Goal: Transaction & Acquisition: Purchase product/service

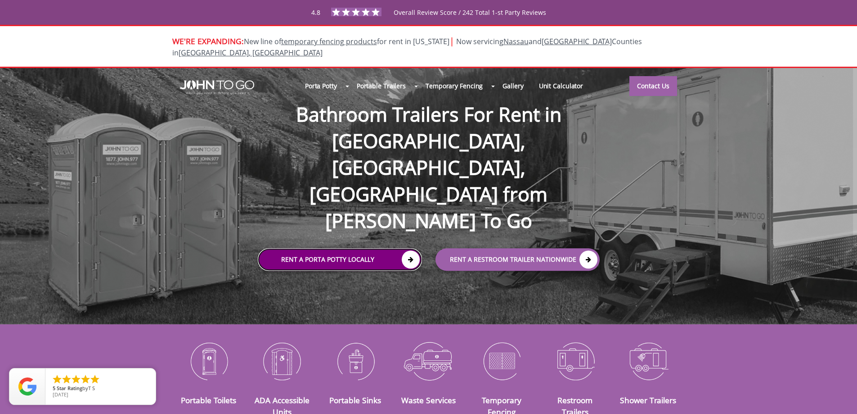
click at [409, 250] on icon at bounding box center [411, 259] width 18 height 18
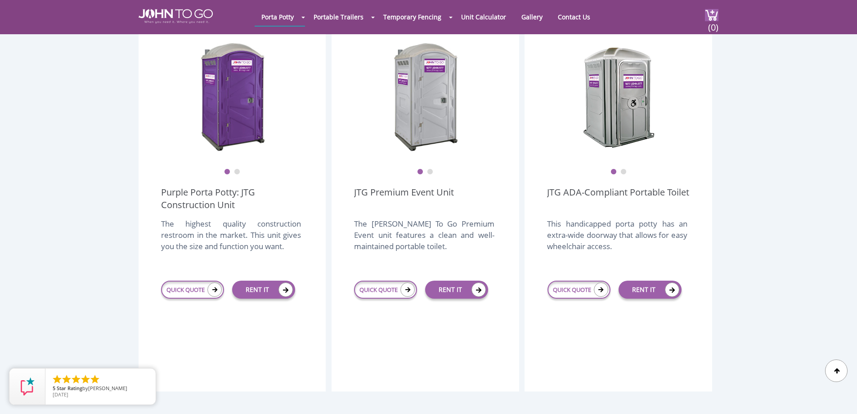
scroll to position [166, 0]
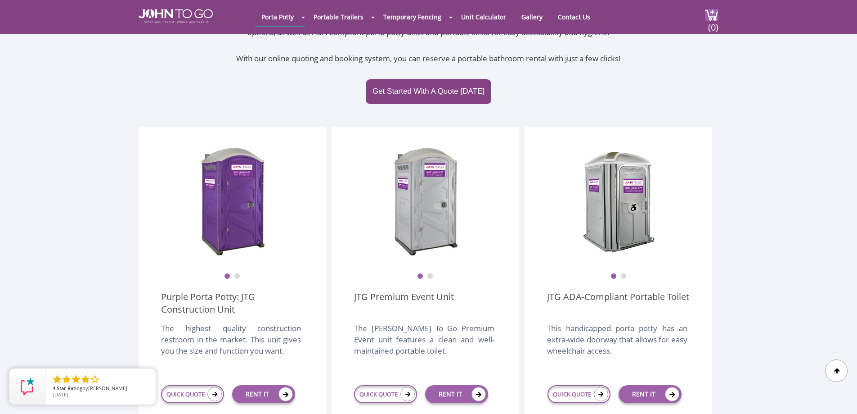
click at [431, 273] on button "2" at bounding box center [430, 276] width 6 height 6
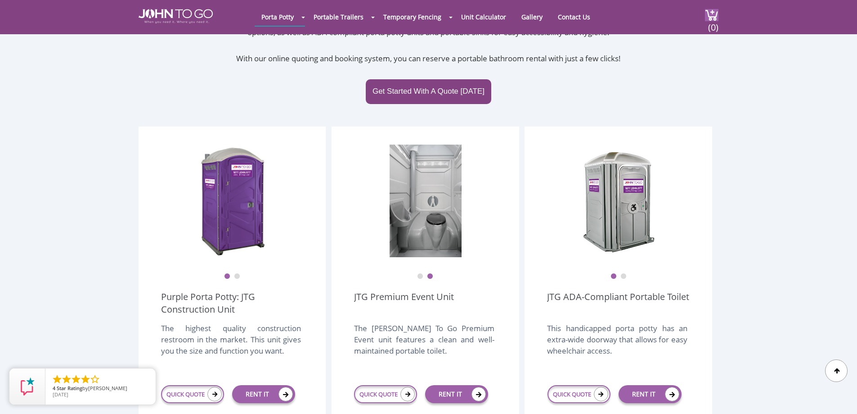
click at [421, 273] on button "1" at bounding box center [420, 276] width 6 height 6
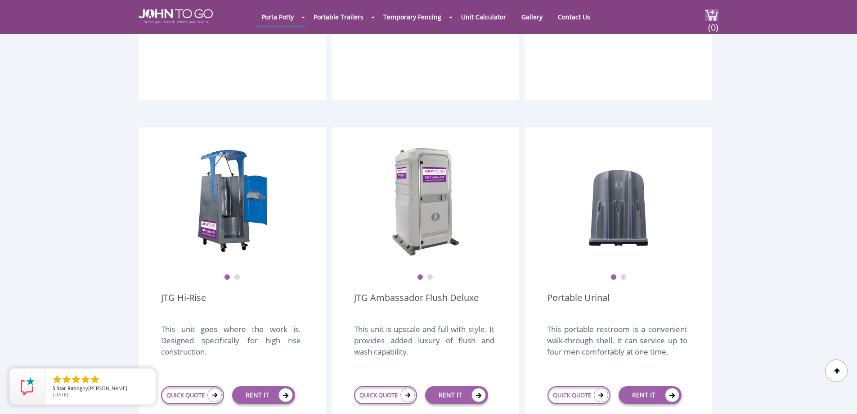
scroll to position [578, 0]
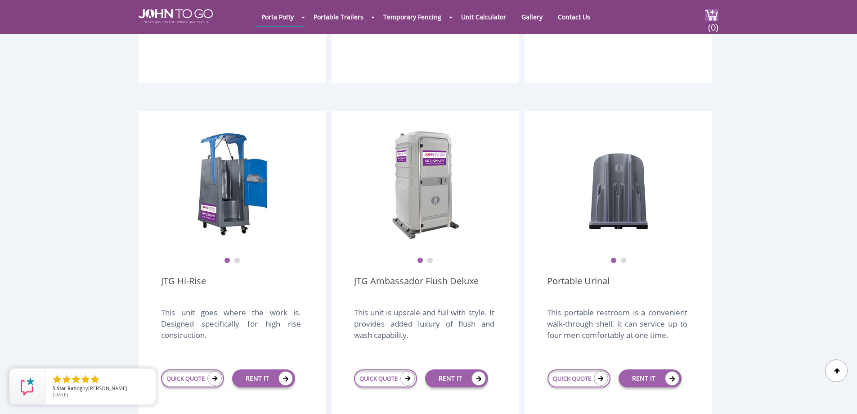
click at [432, 257] on button "2" at bounding box center [430, 260] width 6 height 6
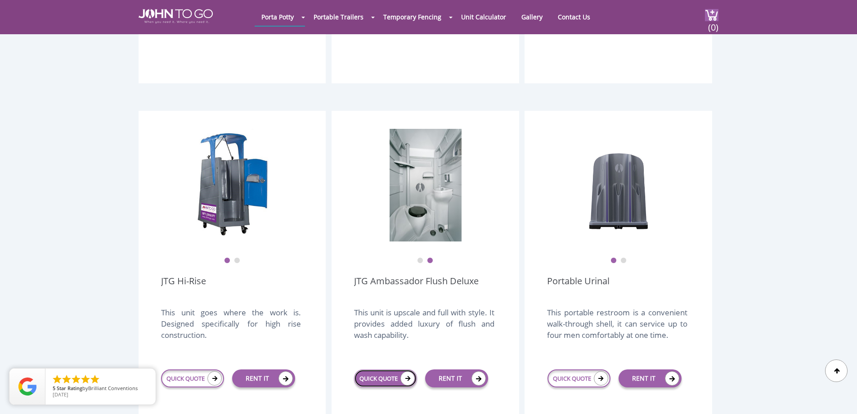
click at [407, 371] on icon at bounding box center [407, 378] width 14 height 14
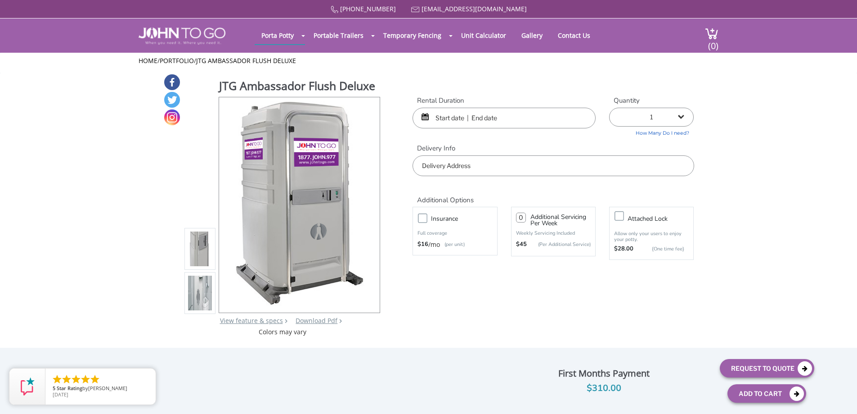
click at [201, 246] on img at bounding box center [200, 249] width 24 height 212
click at [205, 301] on img at bounding box center [200, 293] width 24 height 212
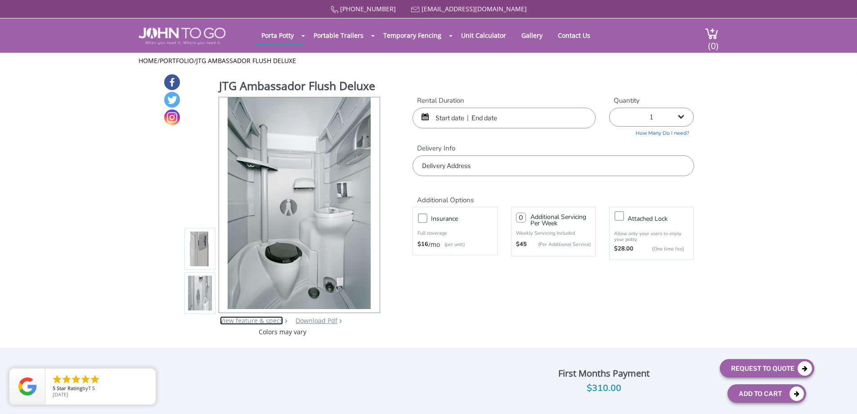
click at [263, 321] on link "View feature & specs" at bounding box center [251, 320] width 63 height 9
click at [454, 119] on input "text" at bounding box center [504, 118] width 183 height 21
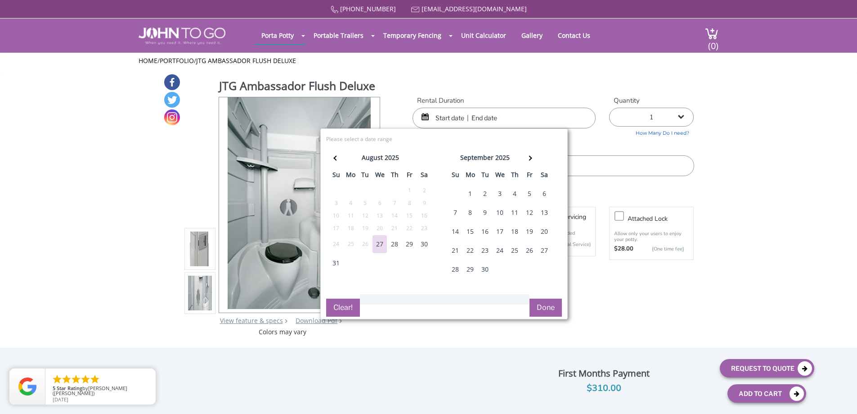
click at [530, 251] on div "26" at bounding box center [529, 250] width 14 height 18
click at [472, 269] on div "29" at bounding box center [470, 269] width 14 height 18
type input "09/26/2025 to 09/29/2025"
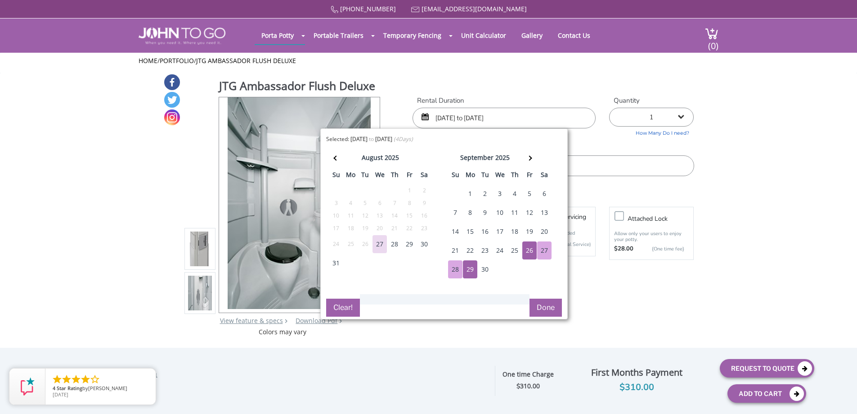
click at [553, 305] on button "Done" at bounding box center [546, 307] width 32 height 18
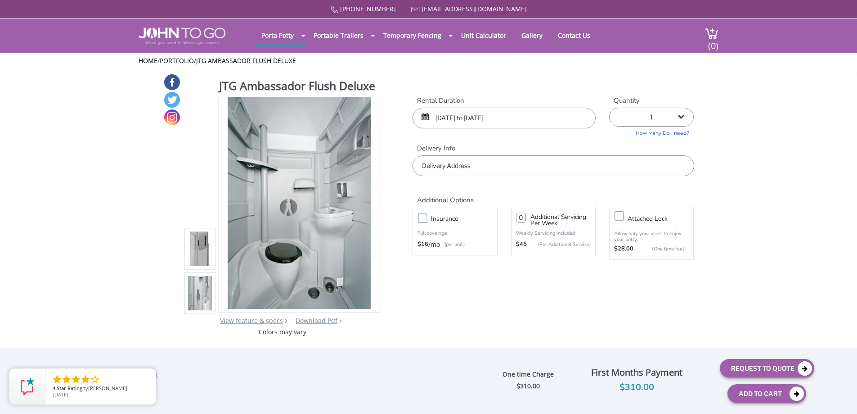
click at [458, 166] on input "text" at bounding box center [553, 165] width 281 height 21
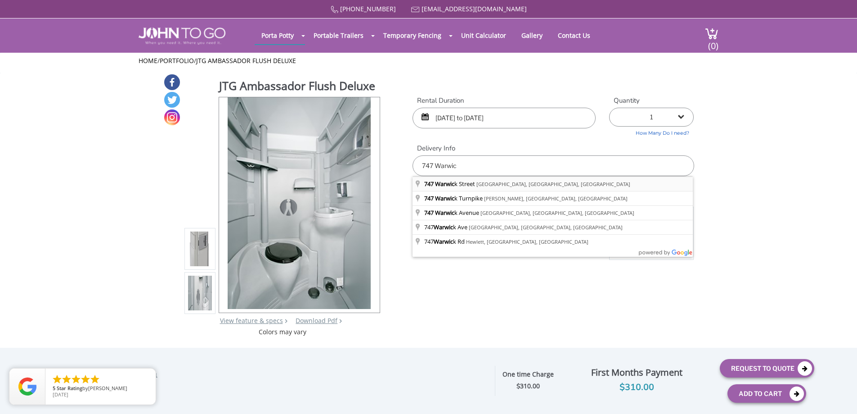
type input "747 Warwick Street, Brooklyn, NY, USA"
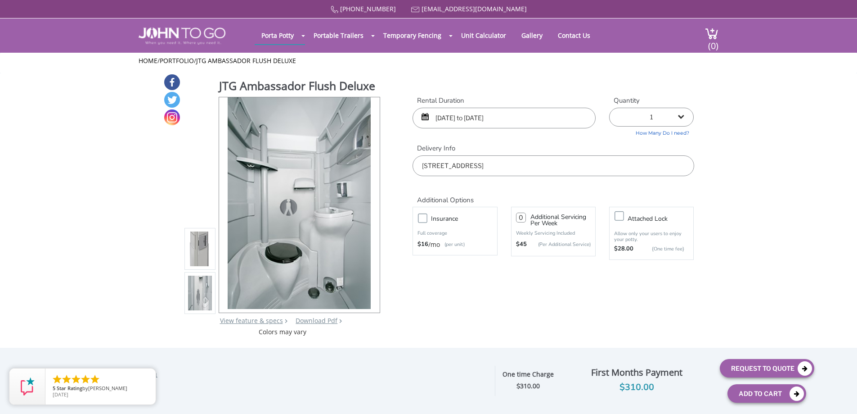
click at [623, 216] on label "Attached lock" at bounding box center [660, 218] width 75 height 11
click at [0, 0] on input "Attached lock" at bounding box center [0, 0] width 0 height 0
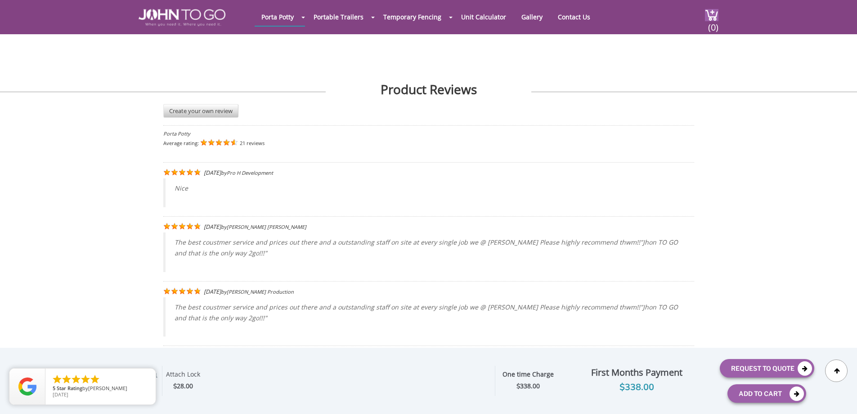
scroll to position [1993, 0]
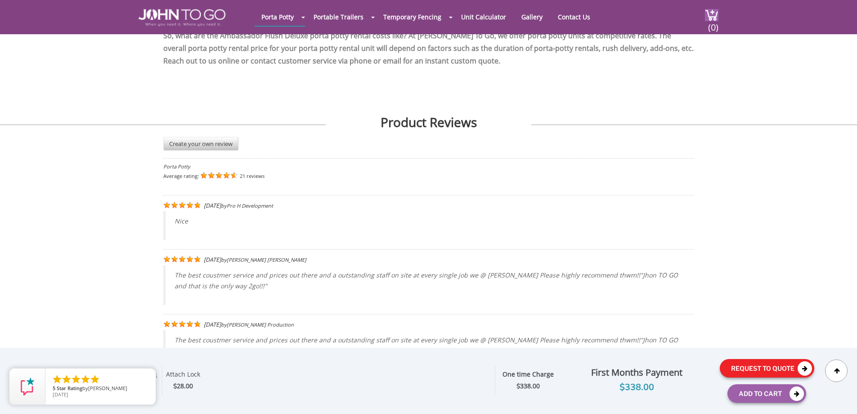
click at [796, 367] on button "Request To Quote" at bounding box center [767, 368] width 94 height 18
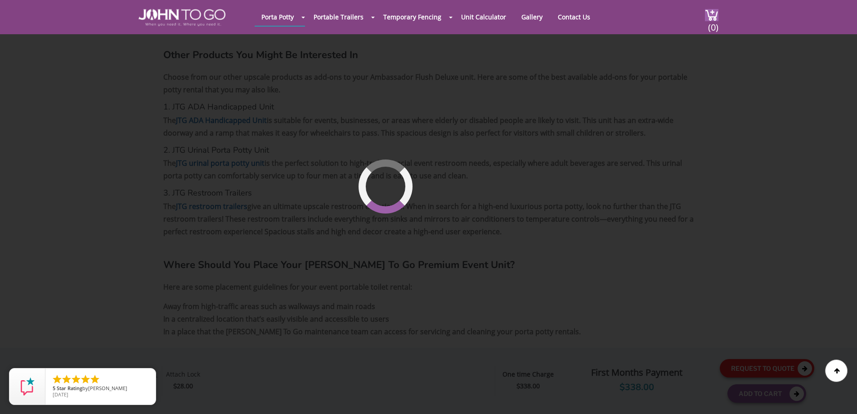
scroll to position [62, 0]
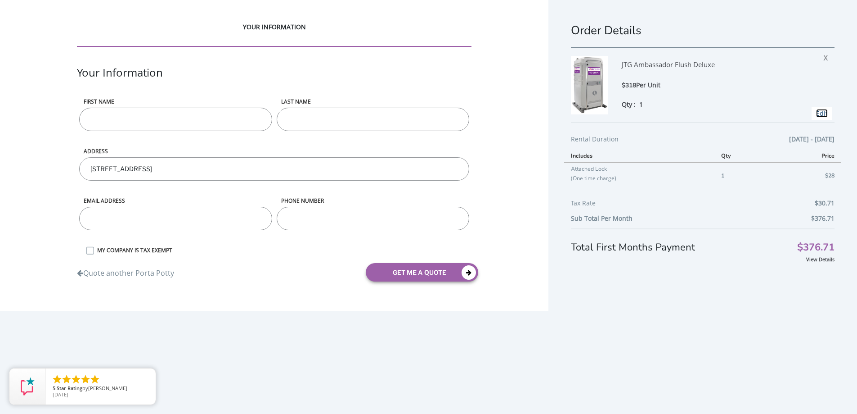
click at [816, 111] on link "Edit" at bounding box center [822, 113] width 12 height 9
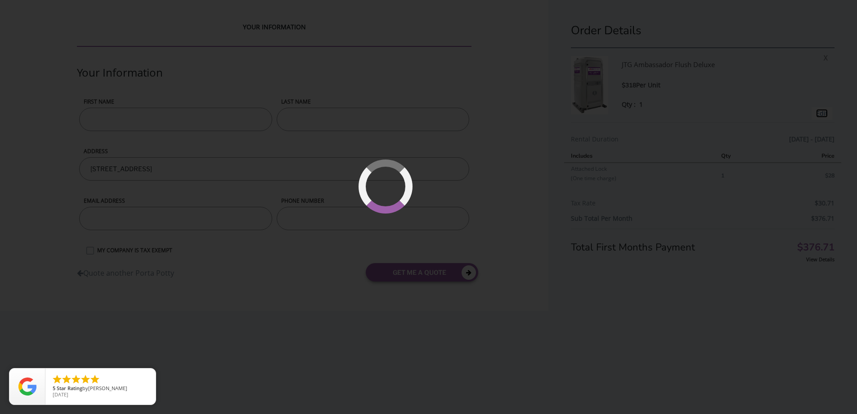
type input "[DATE] to [DATE]"
type input "0"
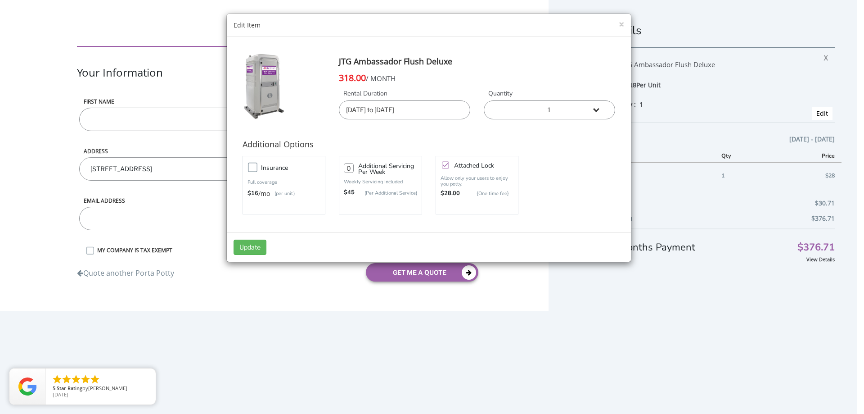
click at [450, 163] on label "Attached lock" at bounding box center [486, 165] width 73 height 7
click at [0, 0] on input "Attached lock" at bounding box center [0, 0] width 0 height 0
click at [246, 249] on button "Update" at bounding box center [250, 246] width 33 height 15
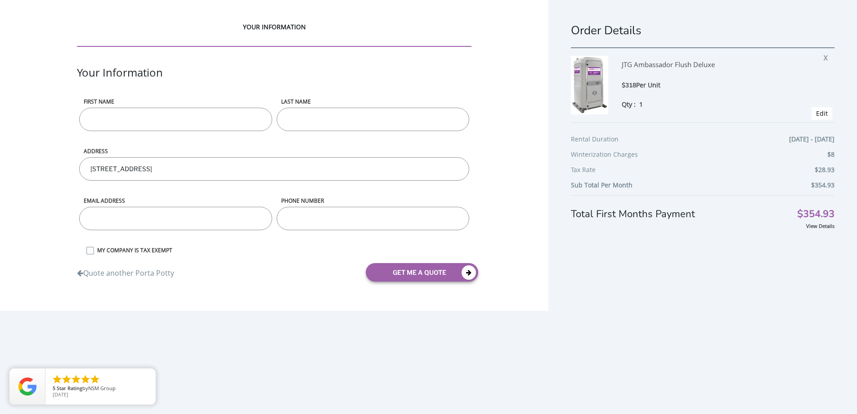
click at [823, 112] on span "Edit" at bounding box center [822, 113] width 21 height 13
click at [816, 112] on link "Edit" at bounding box center [822, 113] width 12 height 9
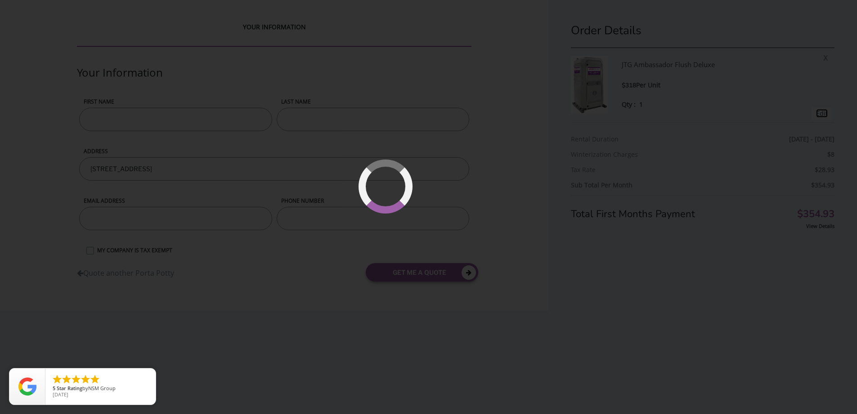
type input "[DATE] to [DATE]"
type input "0"
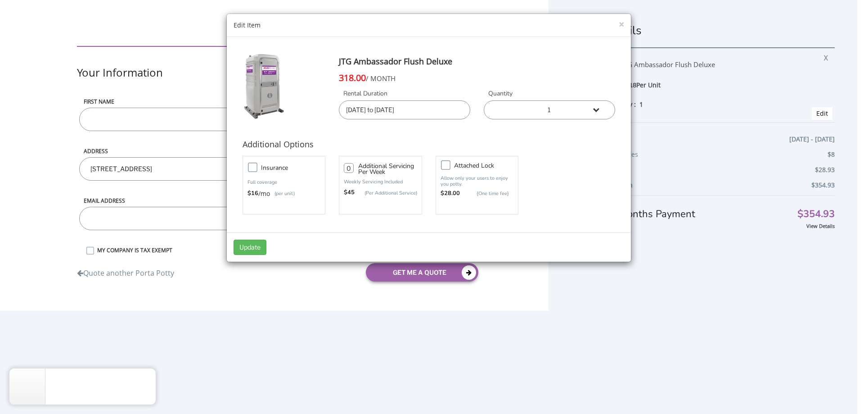
click at [450, 166] on label "Attached lock" at bounding box center [486, 165] width 73 height 7
click at [0, 0] on input "Attached lock" at bounding box center [0, 0] width 0 height 0
click at [252, 248] on button "Update" at bounding box center [250, 246] width 33 height 15
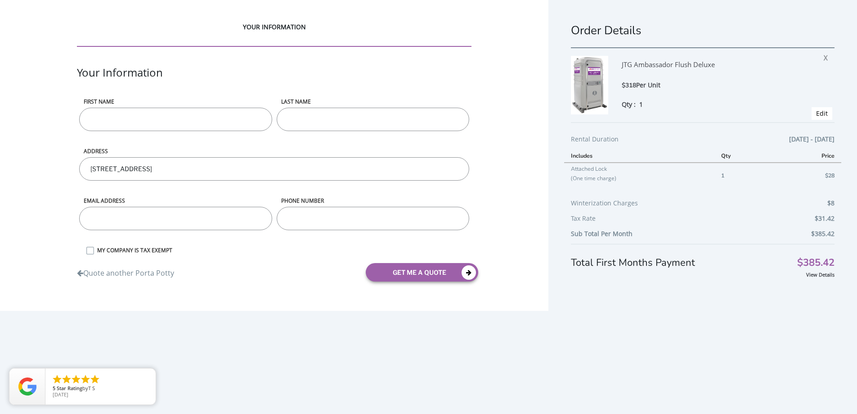
click at [127, 113] on input "First name" at bounding box center [175, 119] width 193 height 23
type input "[PERSON_NAME]"
type input "Taylor Dudley"
click at [108, 218] on div "Email address" at bounding box center [175, 221] width 197 height 49
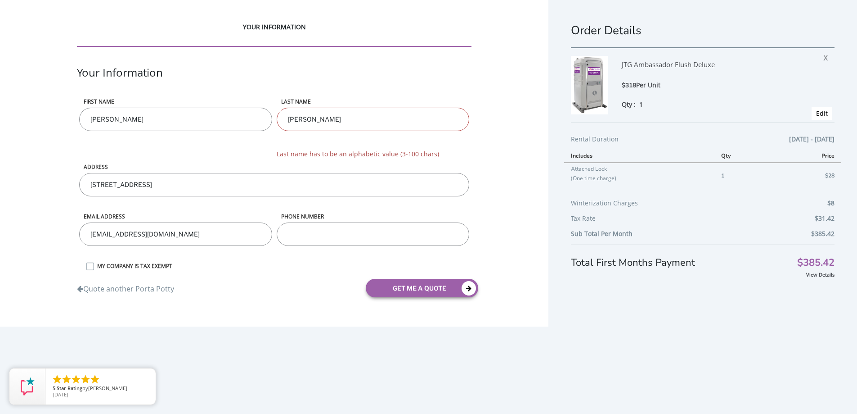
type input "[EMAIL_ADDRESS][DOMAIN_NAME]"
type input "3472629643"
click at [306, 118] on input "Taylor Dudley" at bounding box center [373, 119] width 193 height 23
click at [306, 118] on input "Taylor-Dudley" at bounding box center [373, 119] width 193 height 23
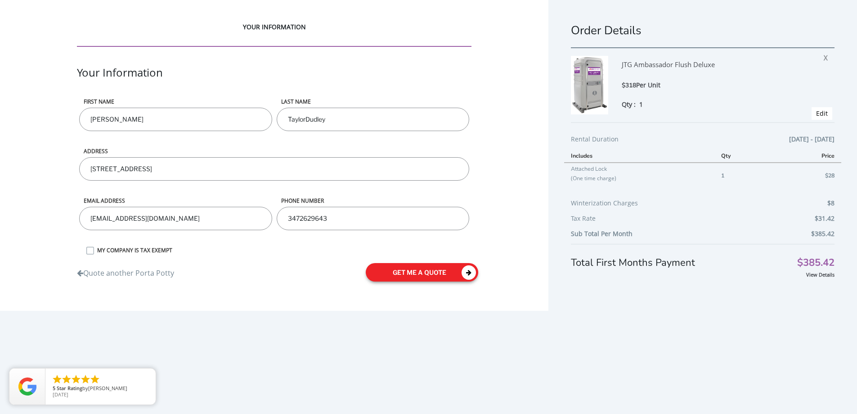
type input "TaylorDudley"
click at [435, 271] on button "get me a quote" at bounding box center [422, 272] width 112 height 18
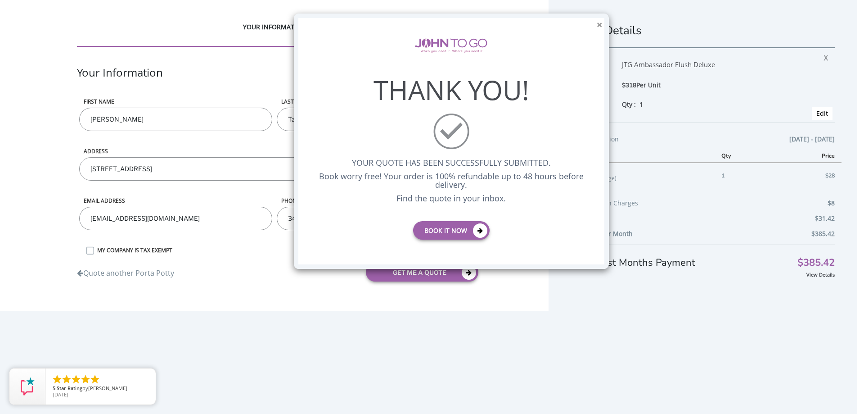
click at [599, 24] on button "×" at bounding box center [599, 24] width 5 height 9
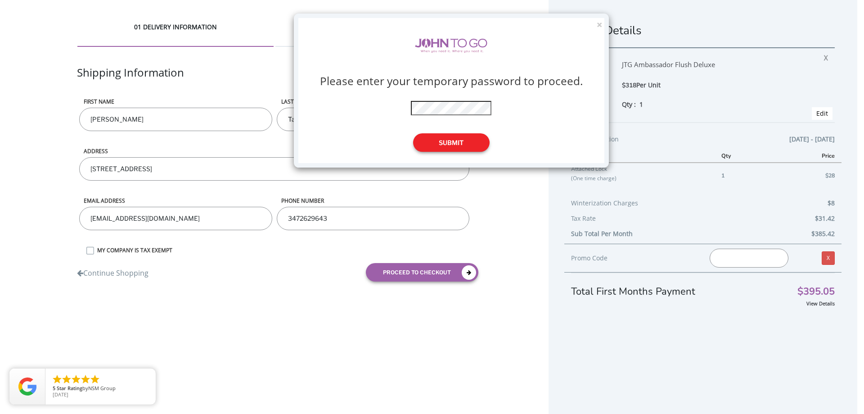
click at [460, 142] on button "Submit" at bounding box center [451, 142] width 76 height 18
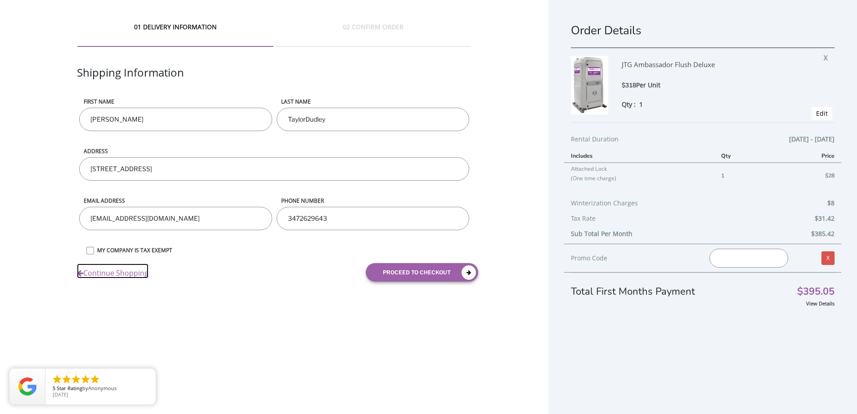
click at [120, 270] on link "Continue Shopping" at bounding box center [113, 270] width 72 height 15
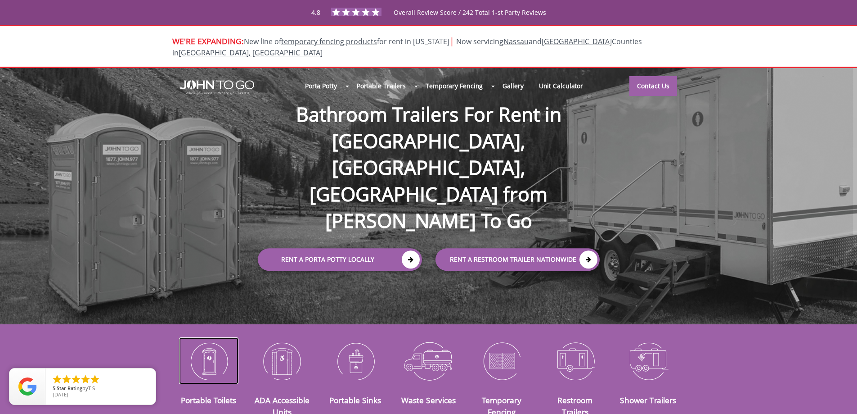
click at [215, 354] on img at bounding box center [209, 360] width 60 height 47
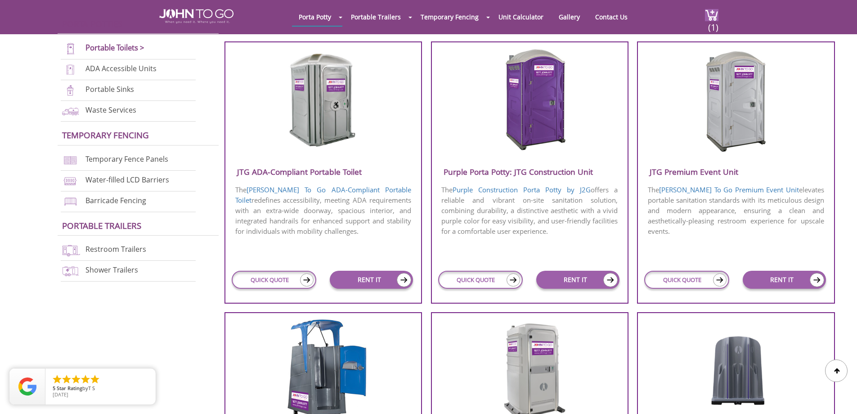
scroll to position [345, 0]
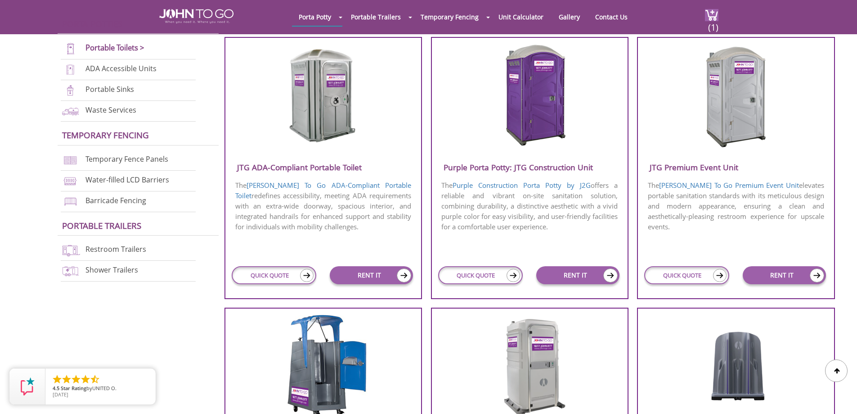
click at [703, 167] on h3 "JTG Premium Event Unit" at bounding box center [736, 167] width 196 height 15
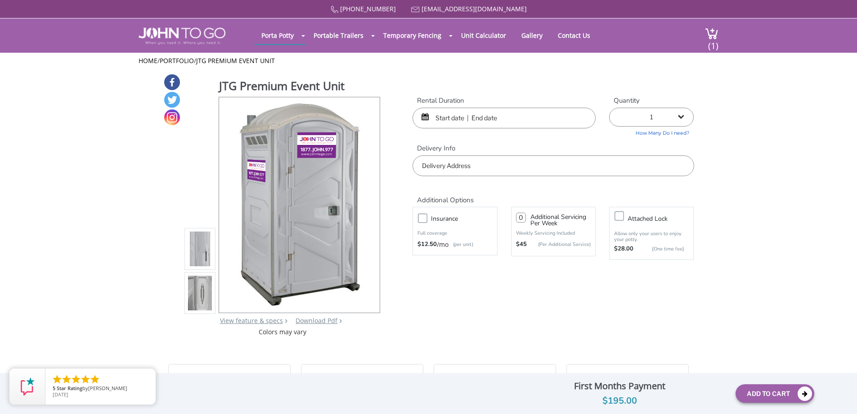
click at [207, 304] on img at bounding box center [200, 293] width 24 height 212
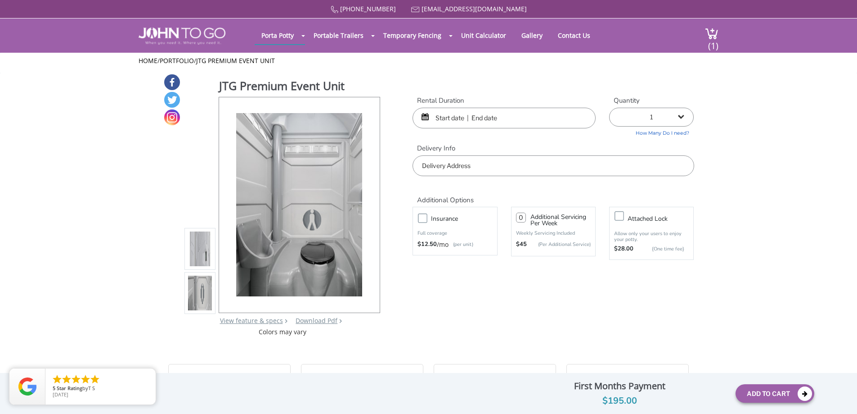
click at [202, 249] on img at bounding box center [200, 249] width 24 height 212
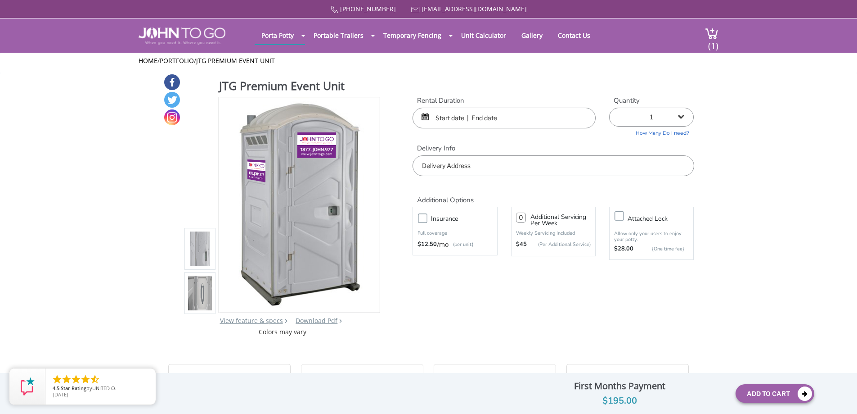
click at [203, 288] on img at bounding box center [200, 293] width 24 height 212
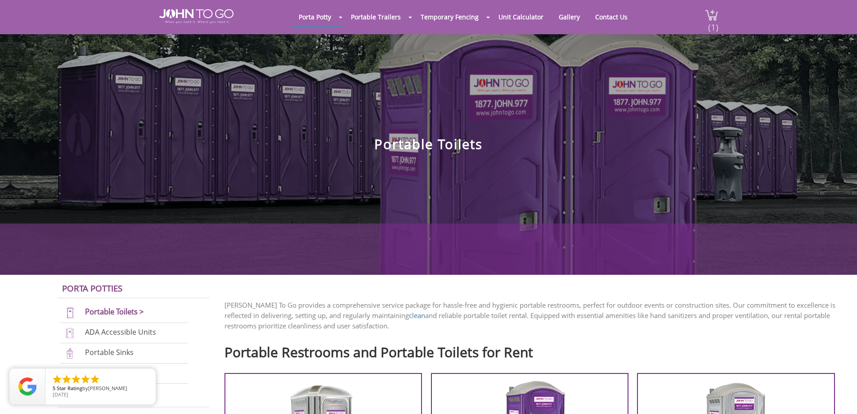
click at [715, 16] on span "(1)" at bounding box center [713, 23] width 11 height 19
